Goal: Task Accomplishment & Management: Manage account settings

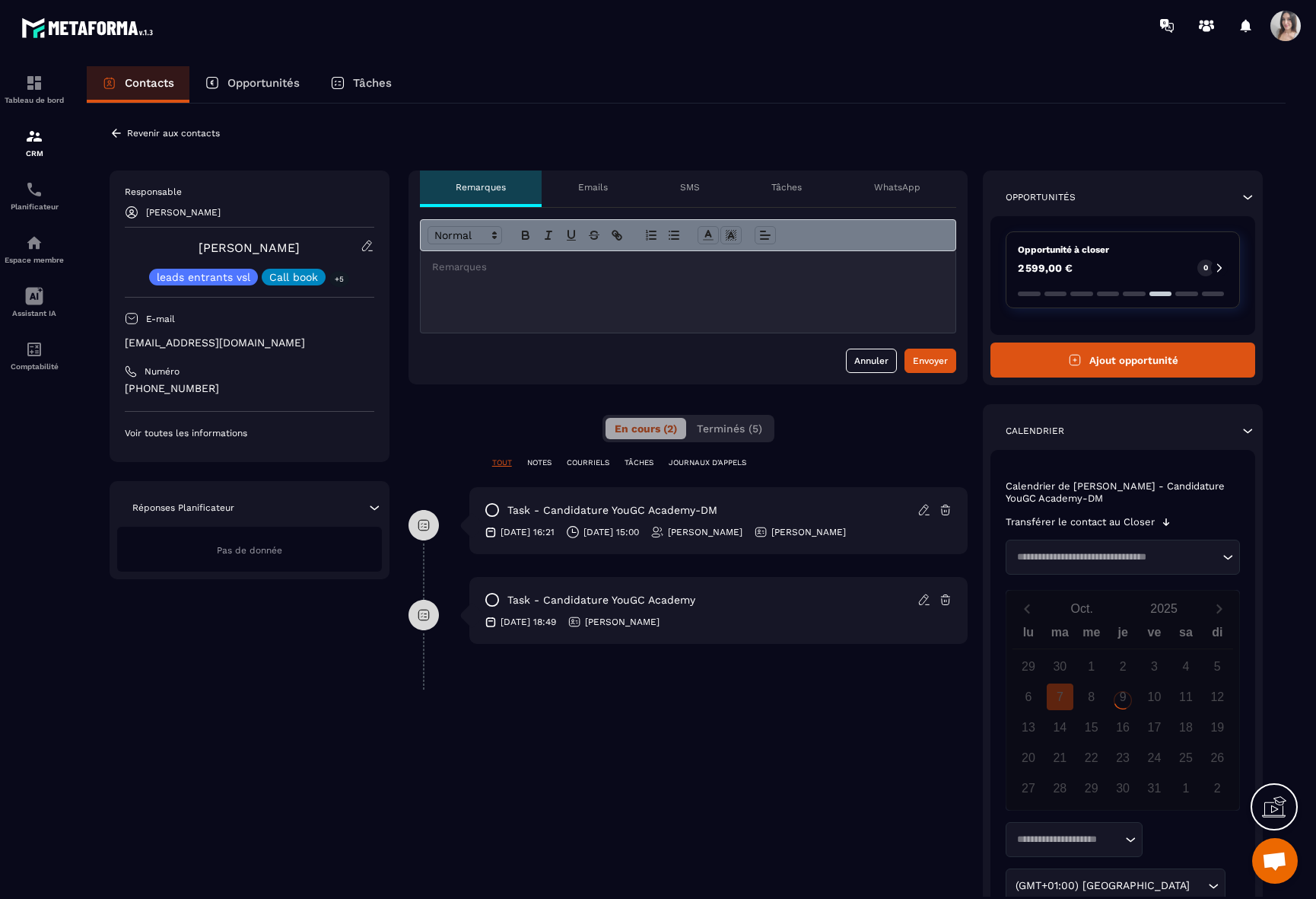
scroll to position [2543, 0]
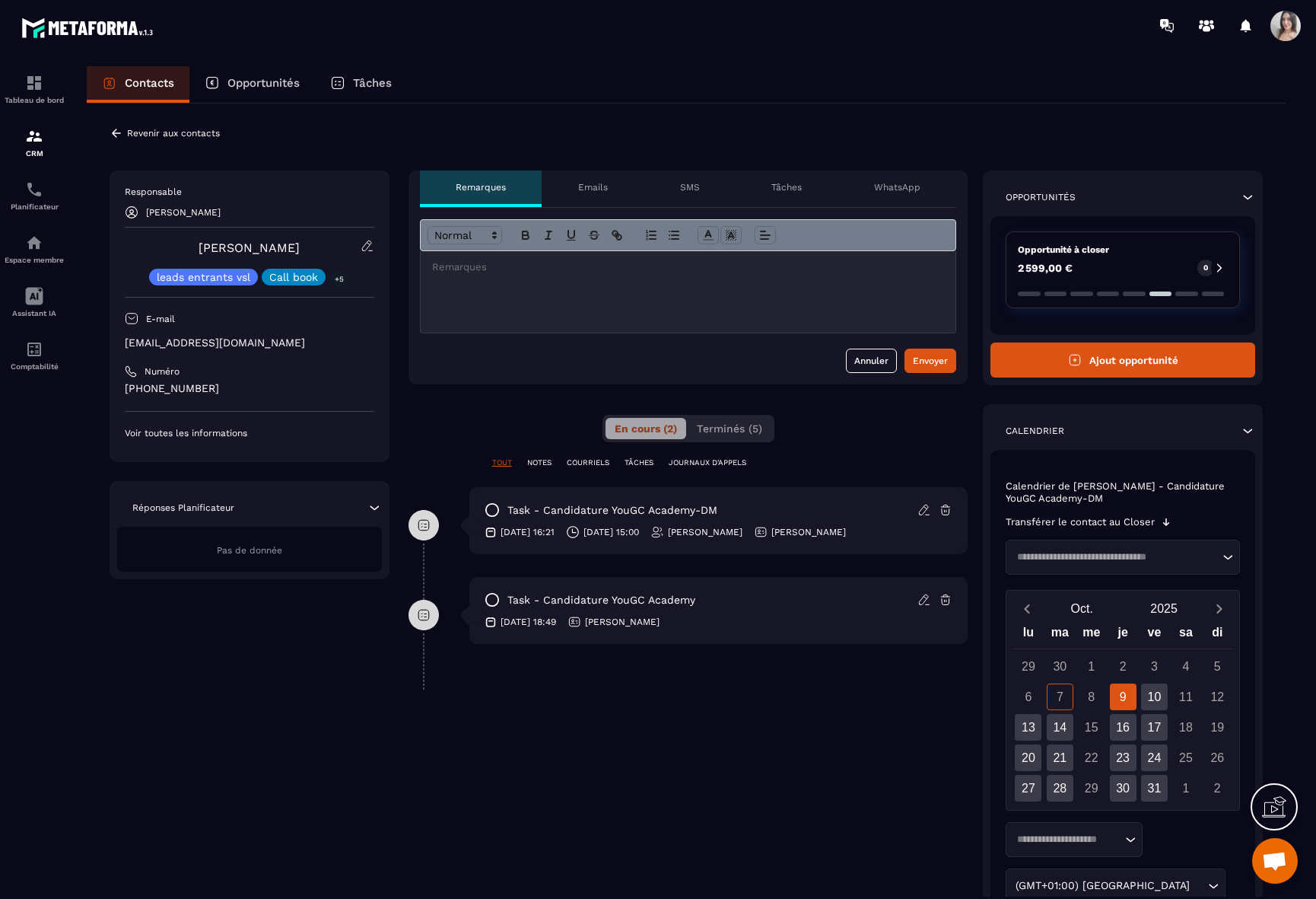
drag, startPoint x: 524, startPoint y: 529, endPoint x: 890, endPoint y: 537, distance: 366.1
click at [890, 537] on div "[DATE] 16:21 [DATE] 15:00 [PERSON_NAME] [PERSON_NAME]" at bounding box center [719, 531] width 469 height 13
click at [798, 562] on div "task - Candidature YouGC Academy-DM [DATE] 16:21 [DATE] 15:00 [PERSON_NAME] [PE…" at bounding box center [688, 532] width 560 height 90
drag, startPoint x: 674, startPoint y: 508, endPoint x: 748, endPoint y: 511, distance: 74.1
click at [748, 511] on div "task - Candidature YouGC Academy-DM" at bounding box center [719, 509] width 469 height 15
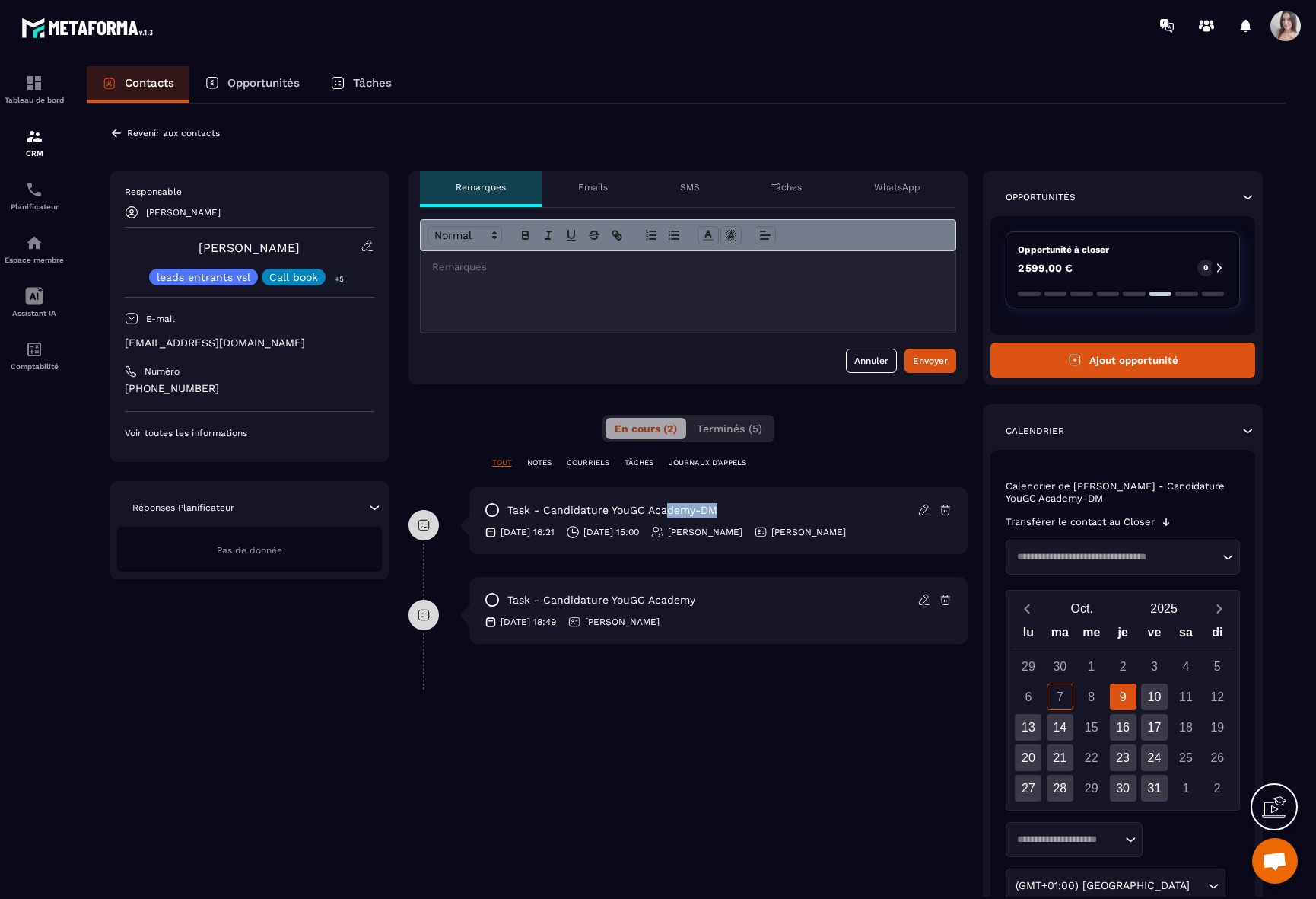
click at [748, 511] on div "task - Candidature YouGC Academy-DM" at bounding box center [719, 509] width 469 height 15
drag, startPoint x: 727, startPoint y: 594, endPoint x: 455, endPoint y: 590, distance: 272.0
click at [455, 590] on div "task - Candidature YouGC Academy [DATE] 18:49 [PERSON_NAME]" at bounding box center [688, 622] width 560 height 90
click at [454, 589] on div "task - Candidature YouGC Academy [DATE] 18:49 [PERSON_NAME]" at bounding box center [688, 622] width 560 height 90
drag, startPoint x: 454, startPoint y: 589, endPoint x: 714, endPoint y: 590, distance: 260.0
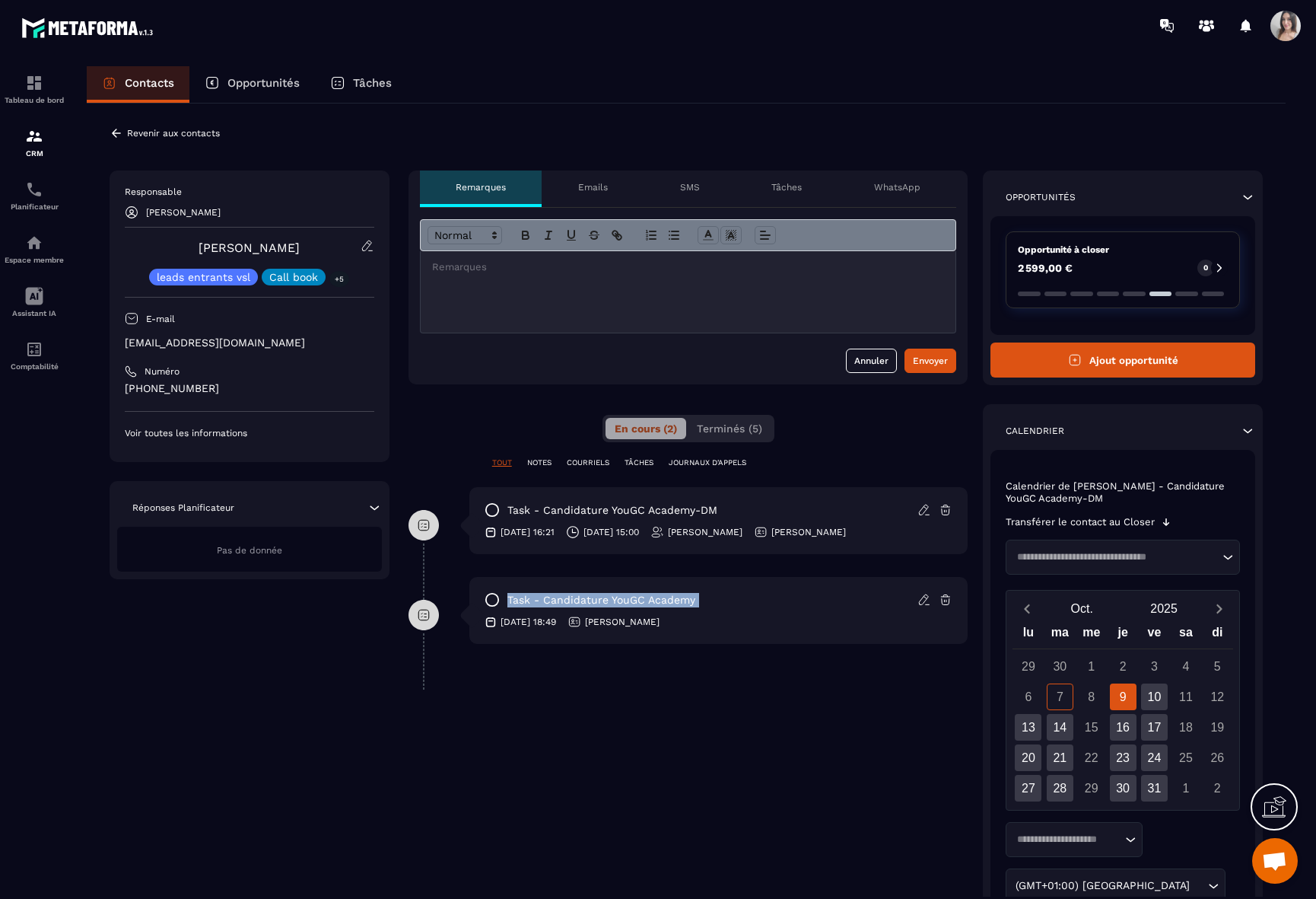
click at [714, 590] on div "task - Candidature YouGC Academy [DATE] 18:49 [PERSON_NAME]" at bounding box center [688, 622] width 560 height 90
click at [714, 590] on div "task - Candidature YouGC Academy [DATE] 18:49 [PERSON_NAME]" at bounding box center [719, 611] width 499 height 67
drag, startPoint x: 718, startPoint y: 587, endPoint x: 462, endPoint y: 563, distance: 257.1
click at [462, 563] on div "**********" at bounding box center [688, 577] width 560 height 814
click at [462, 563] on div "task - Candidature YouGC Academy-DM [DATE] 16:21 [DATE] 15:00 [PERSON_NAME] [PE…" at bounding box center [688, 532] width 560 height 90
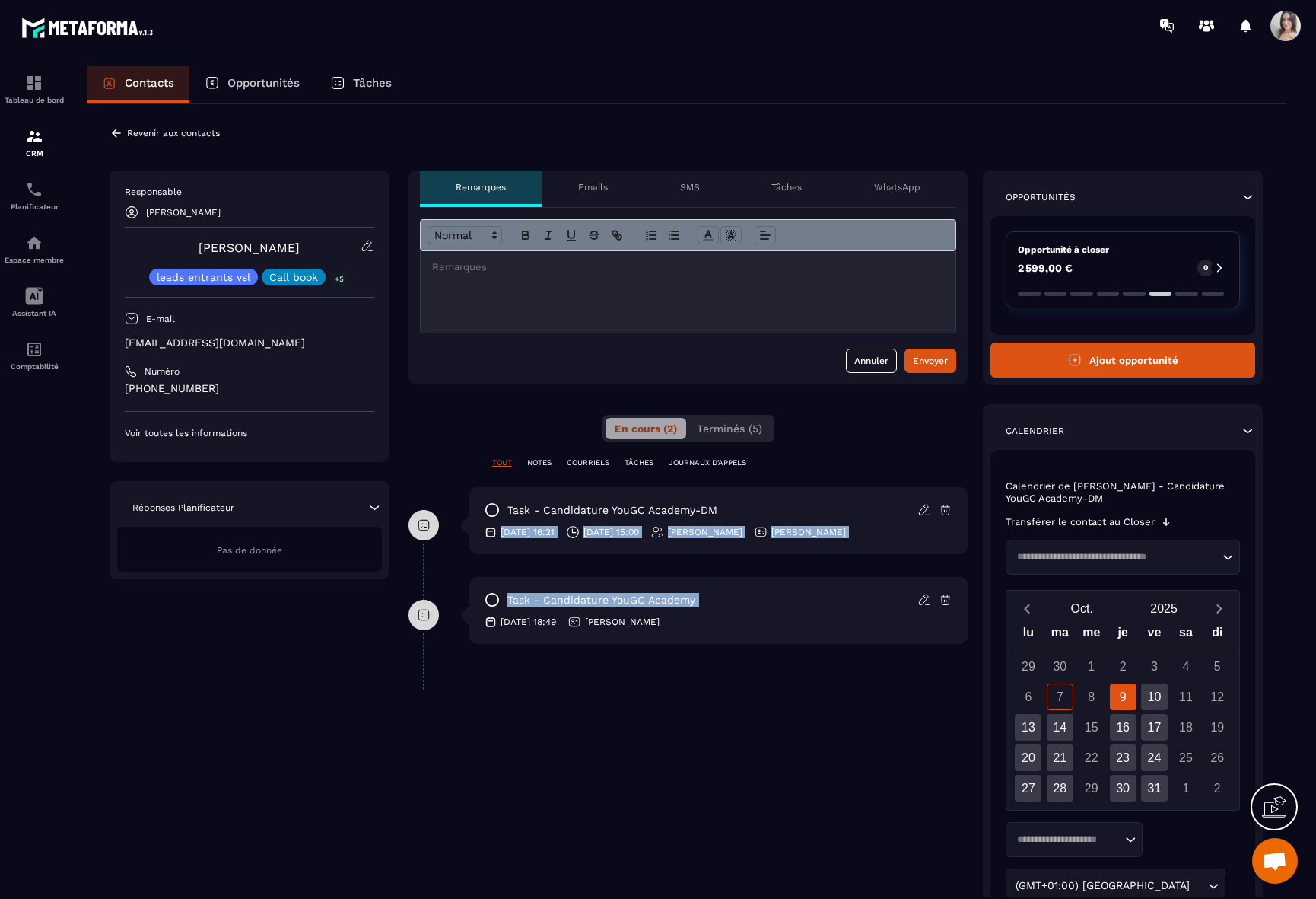
drag, startPoint x: 461, startPoint y: 561, endPoint x: 745, endPoint y: 589, distance: 285.4
click at [745, 589] on div "**********" at bounding box center [688, 577] width 560 height 814
click at [745, 589] on div "task - Candidature YouGC Academy [DATE] 18:49 [PERSON_NAME]" at bounding box center [719, 611] width 499 height 67
drag, startPoint x: 697, startPoint y: 603, endPoint x: 709, endPoint y: 603, distance: 12.0
click at [708, 603] on div "task - Candidature YouGC Academy" at bounding box center [719, 599] width 469 height 15
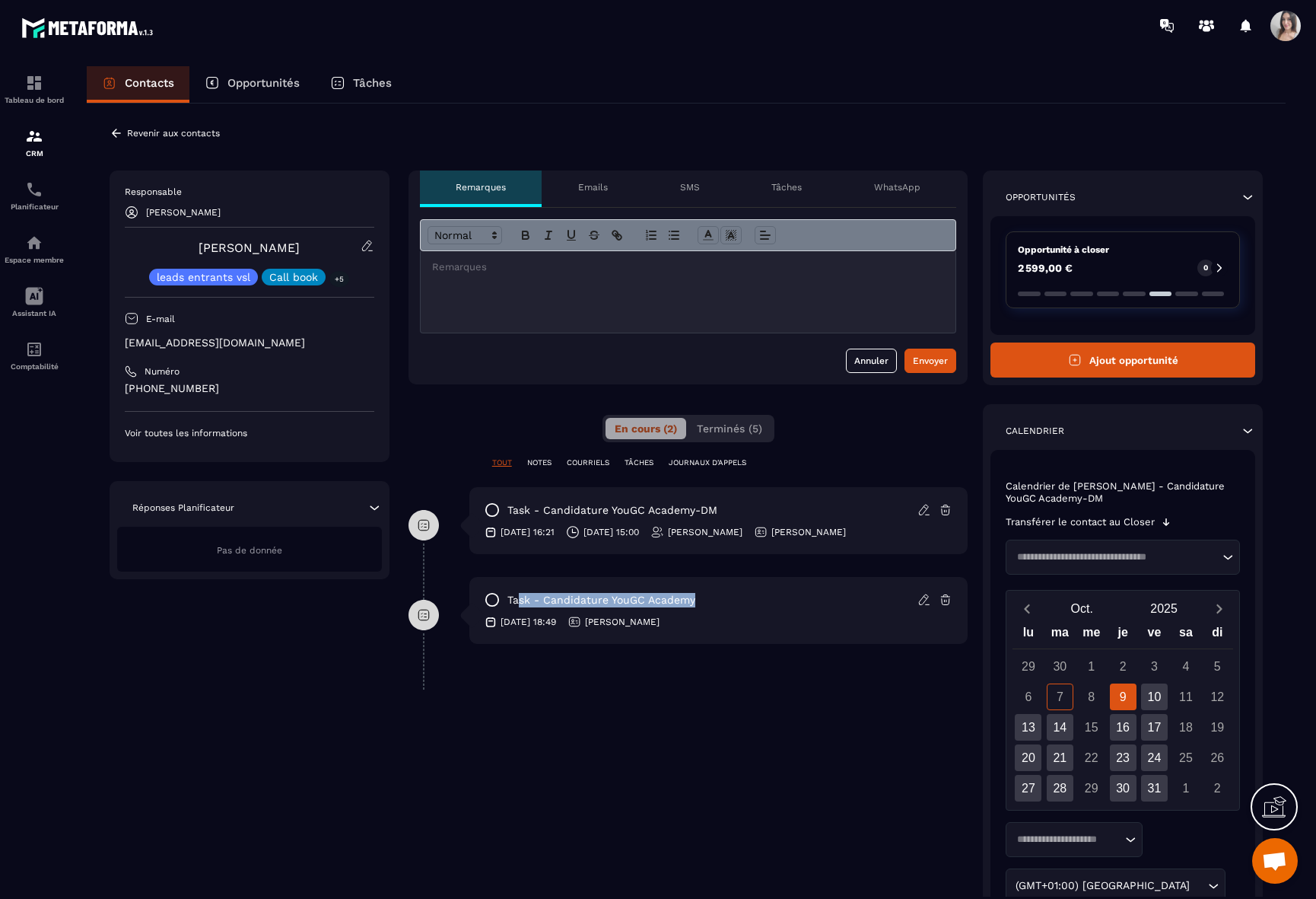
click at [709, 603] on div "task - Candidature YouGC Academy" at bounding box center [719, 599] width 469 height 15
drag, startPoint x: 525, startPoint y: 603, endPoint x: 741, endPoint y: 619, distance: 216.6
click at [741, 619] on div "task - Candidature YouGC Academy [DATE] 18:49 [PERSON_NAME]" at bounding box center [719, 611] width 499 height 67
click at [741, 619] on div "[DATE] 18:49 [PERSON_NAME]" at bounding box center [719, 621] width 469 height 13
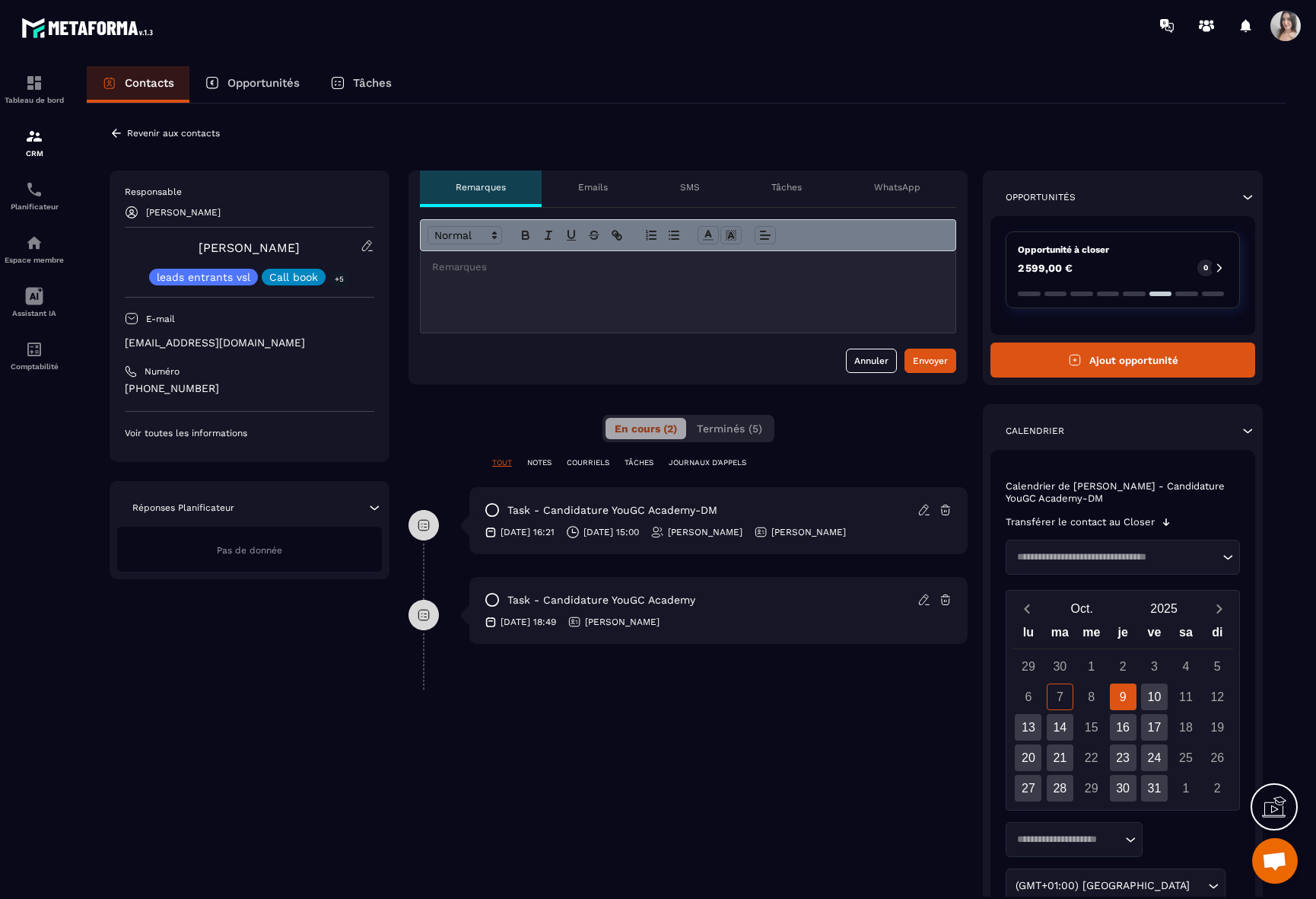
drag, startPoint x: 674, startPoint y: 608, endPoint x: 725, endPoint y: 622, distance: 52.9
click at [725, 622] on div "task - Candidature YouGC Academy [DATE] 18:49 [PERSON_NAME]" at bounding box center [719, 611] width 499 height 67
click at [725, 622] on div "[DATE] 18:49 [PERSON_NAME]" at bounding box center [719, 621] width 469 height 13
click at [926, 602] on icon at bounding box center [924, 599] width 13 height 13
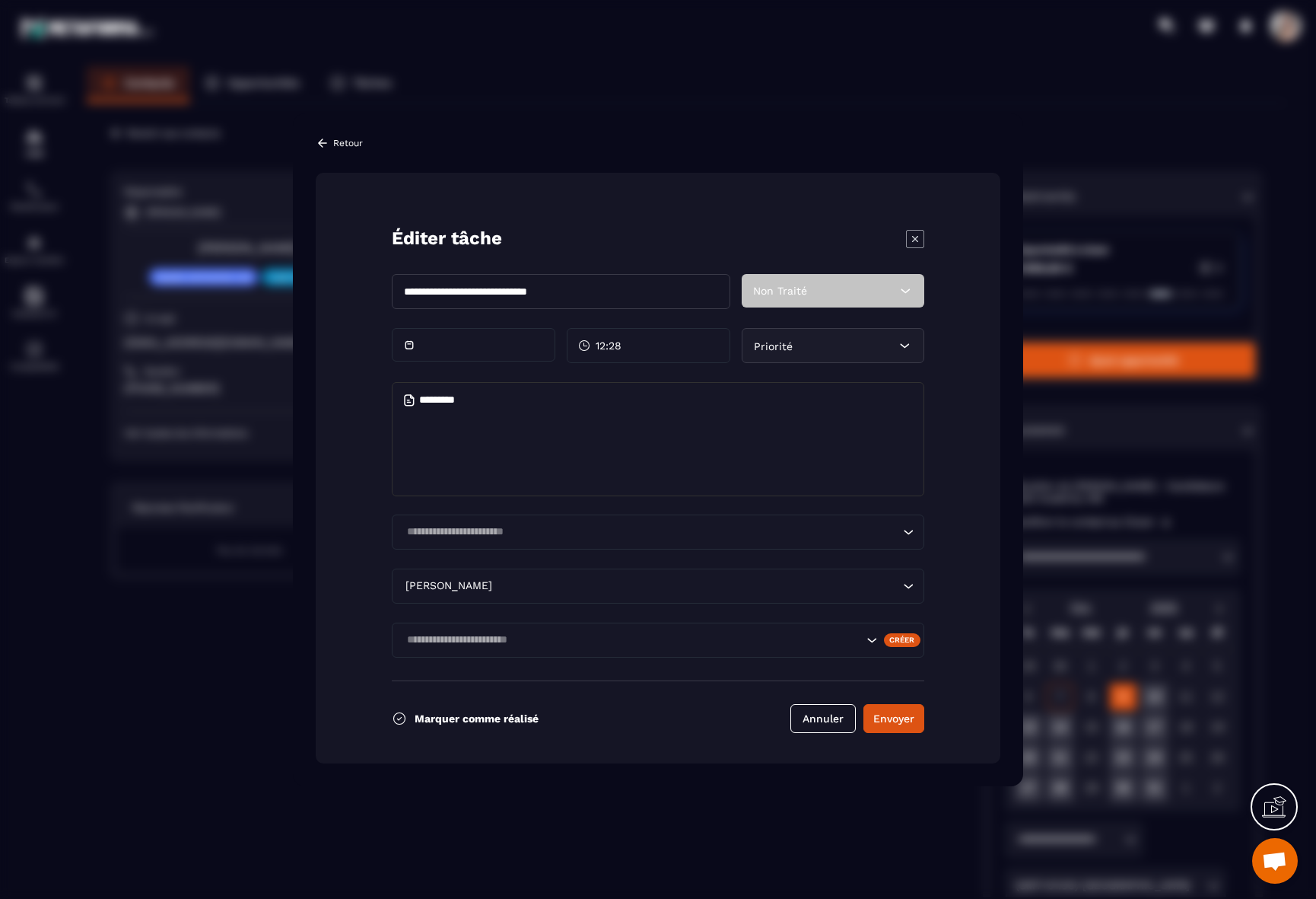
click at [555, 448] on textarea "Modal window" at bounding box center [658, 439] width 532 height 114
click at [914, 237] on icon "Modal window" at bounding box center [915, 238] width 6 height 6
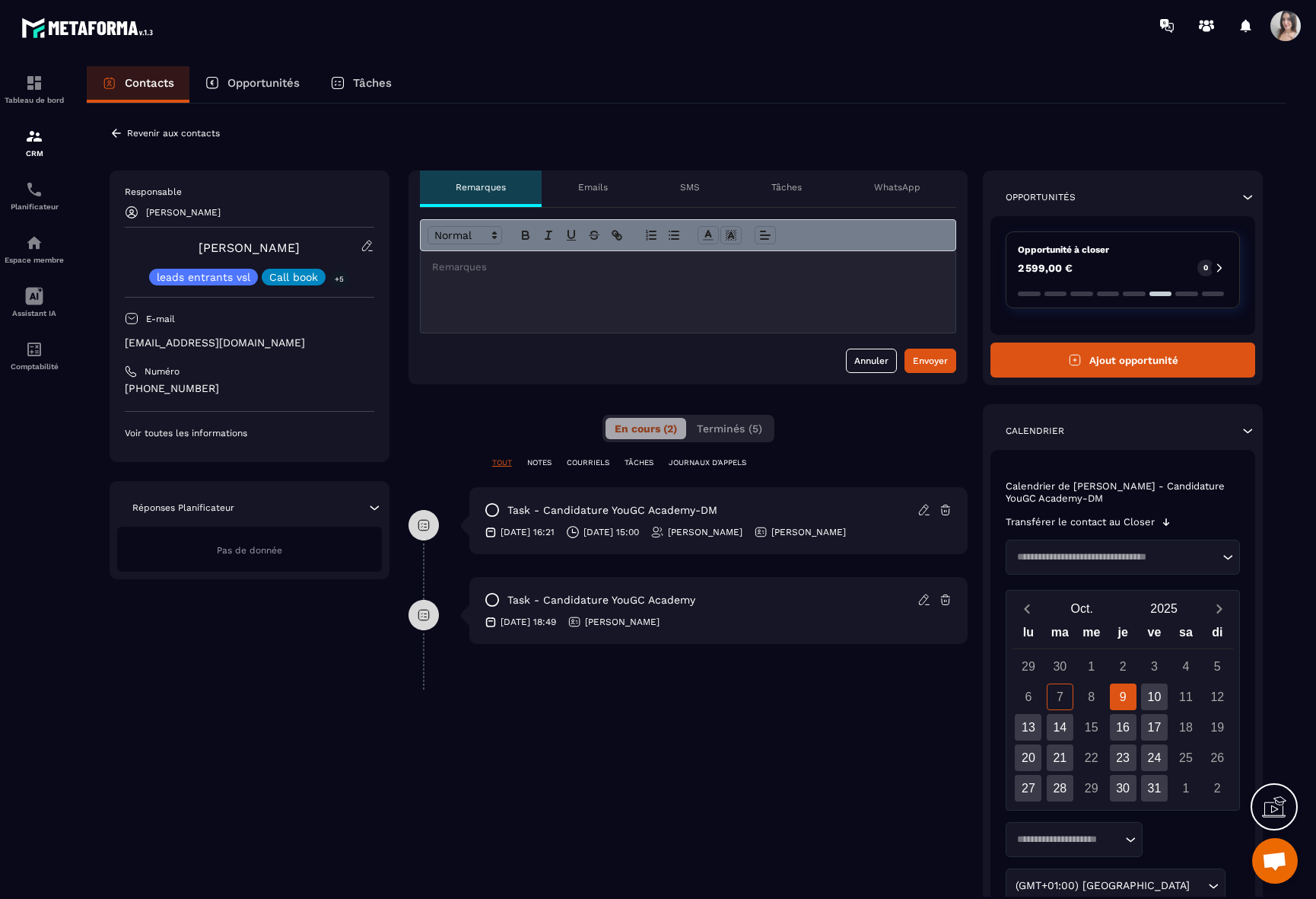
click at [921, 603] on icon at bounding box center [924, 599] width 13 height 13
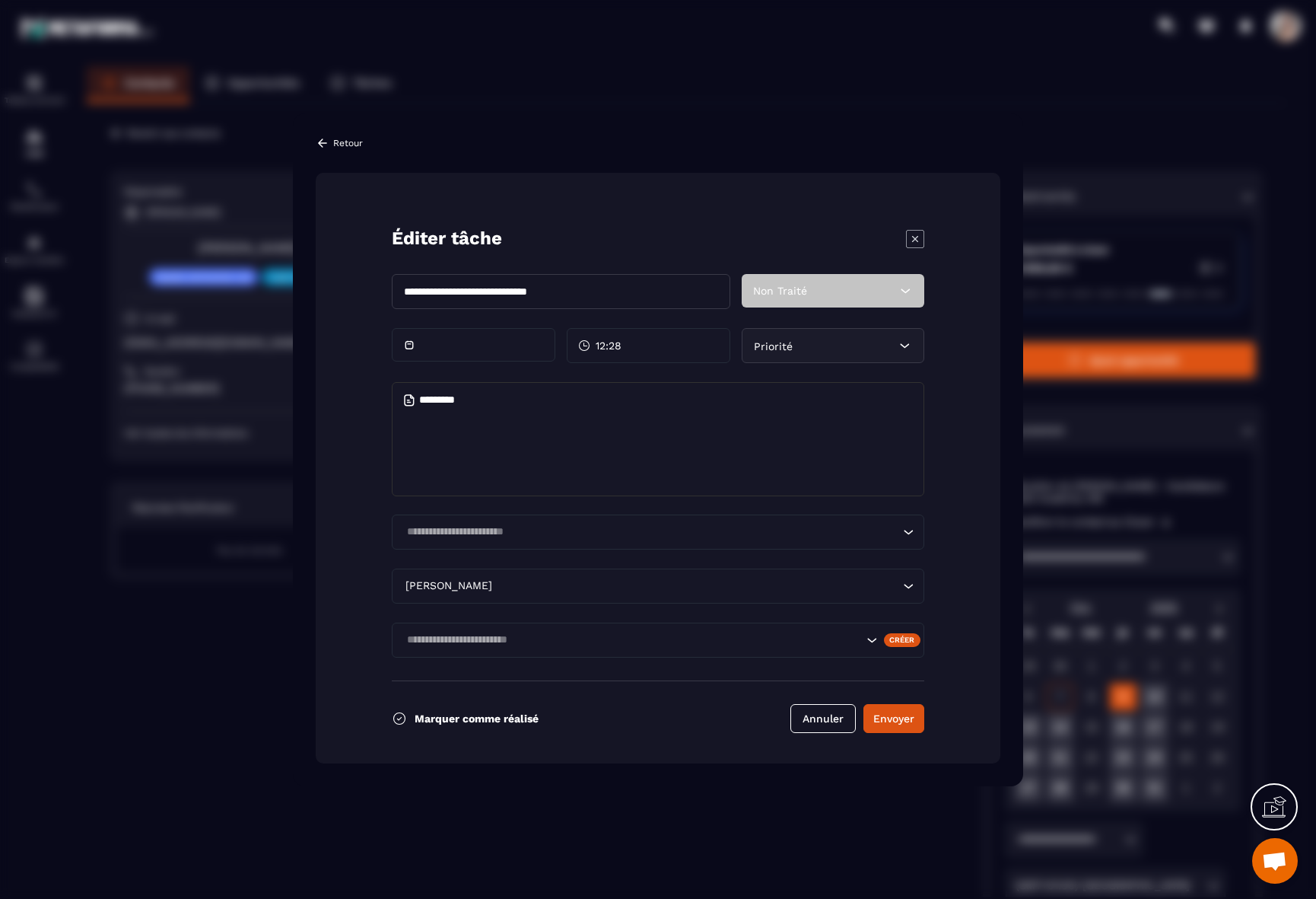
click at [555, 449] on textarea "Modal window" at bounding box center [658, 439] width 532 height 114
click at [440, 429] on textarea "Modal window" at bounding box center [658, 439] width 532 height 114
click at [916, 241] on icon "Modal window" at bounding box center [914, 237] width 18 height 18
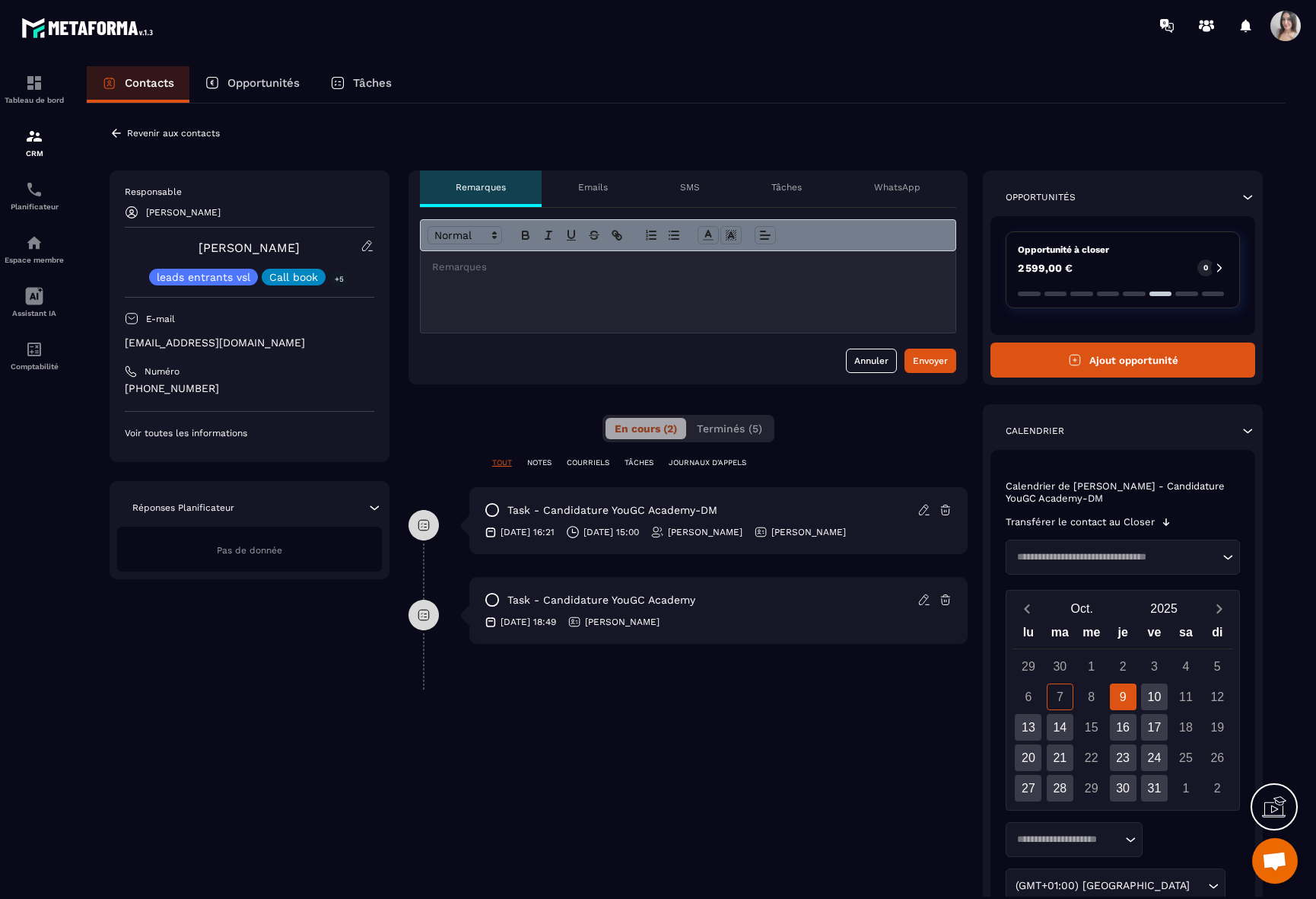
drag, startPoint x: 511, startPoint y: 600, endPoint x: 760, endPoint y: 609, distance: 249.2
click at [760, 609] on div "task - Candidature YouGC Academy [DATE] 18:49 [PERSON_NAME]" at bounding box center [719, 611] width 499 height 67
click at [759, 606] on div "task - Candidature YouGC Academy" at bounding box center [719, 599] width 469 height 15
